Goal: Task Accomplishment & Management: Manage account settings

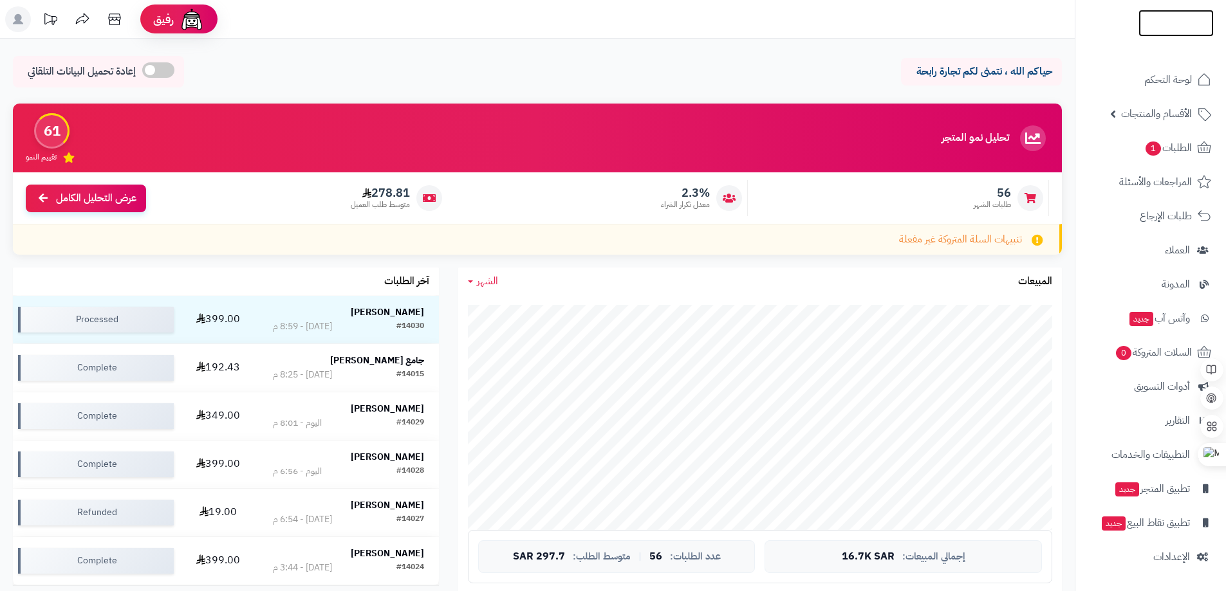
click at [1162, 36] on img at bounding box center [1175, 49] width 75 height 27
click at [1175, 30] on img at bounding box center [1175, 43] width 75 height 27
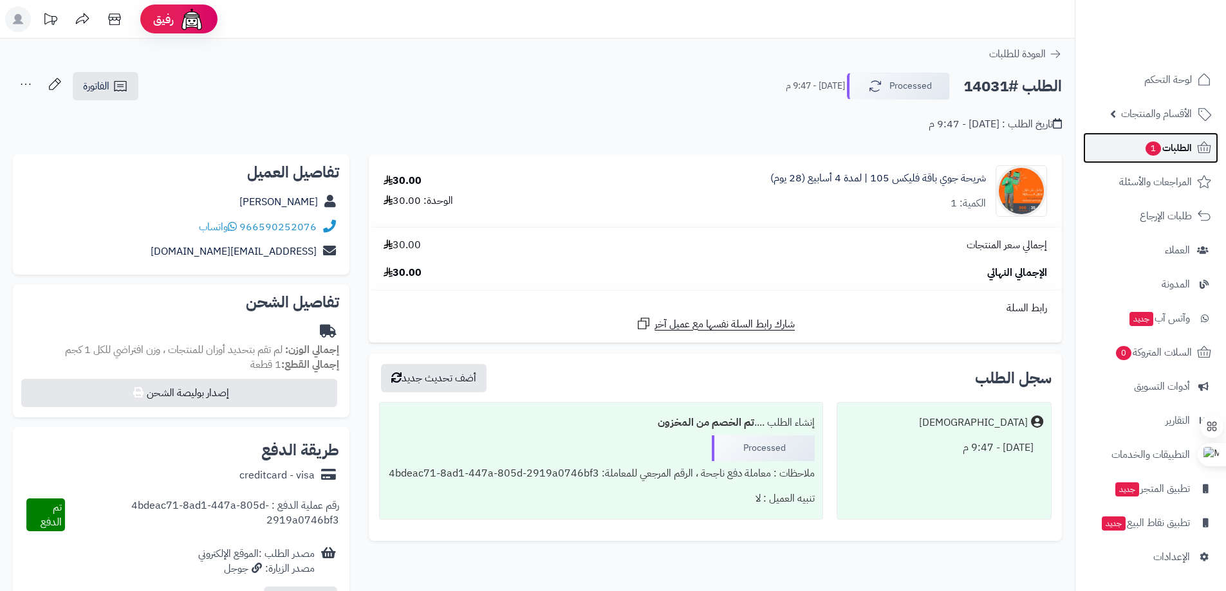
click at [1158, 147] on span "1" at bounding box center [1153, 149] width 15 height 14
